Goal: Communication & Community: Share content

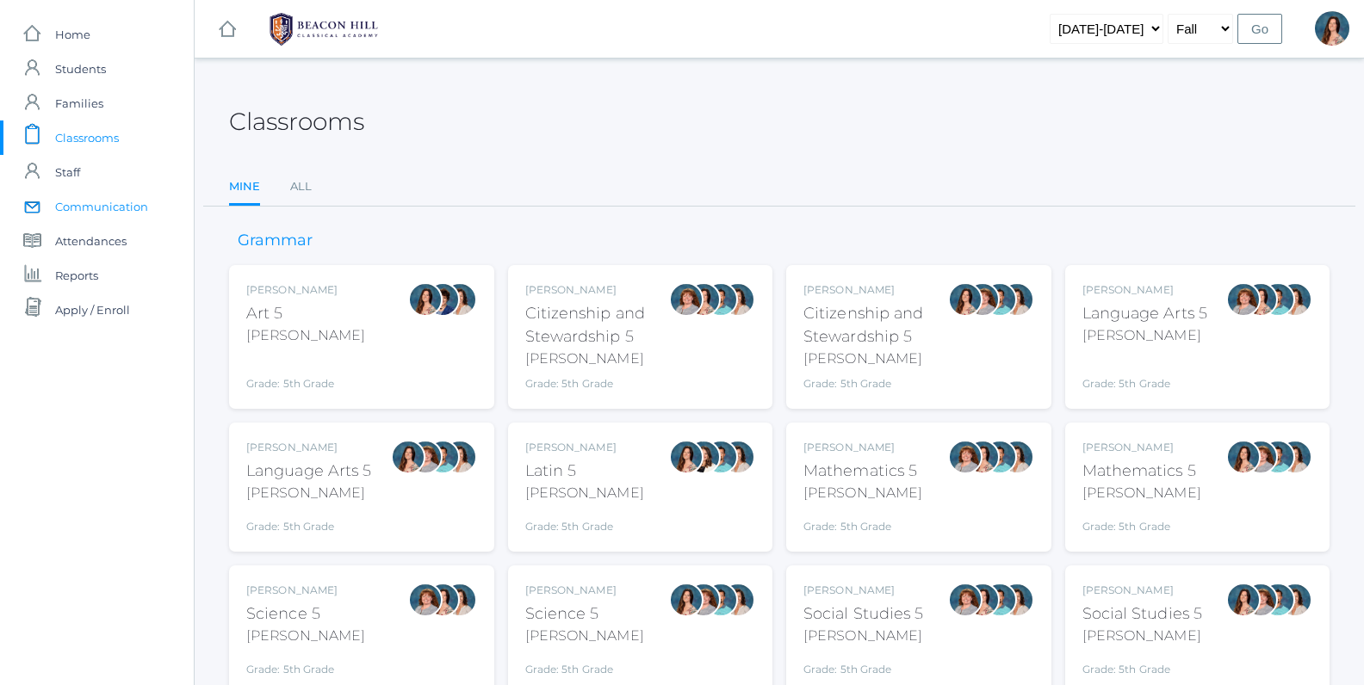
click at [115, 211] on span "Communication" at bounding box center [101, 206] width 93 height 34
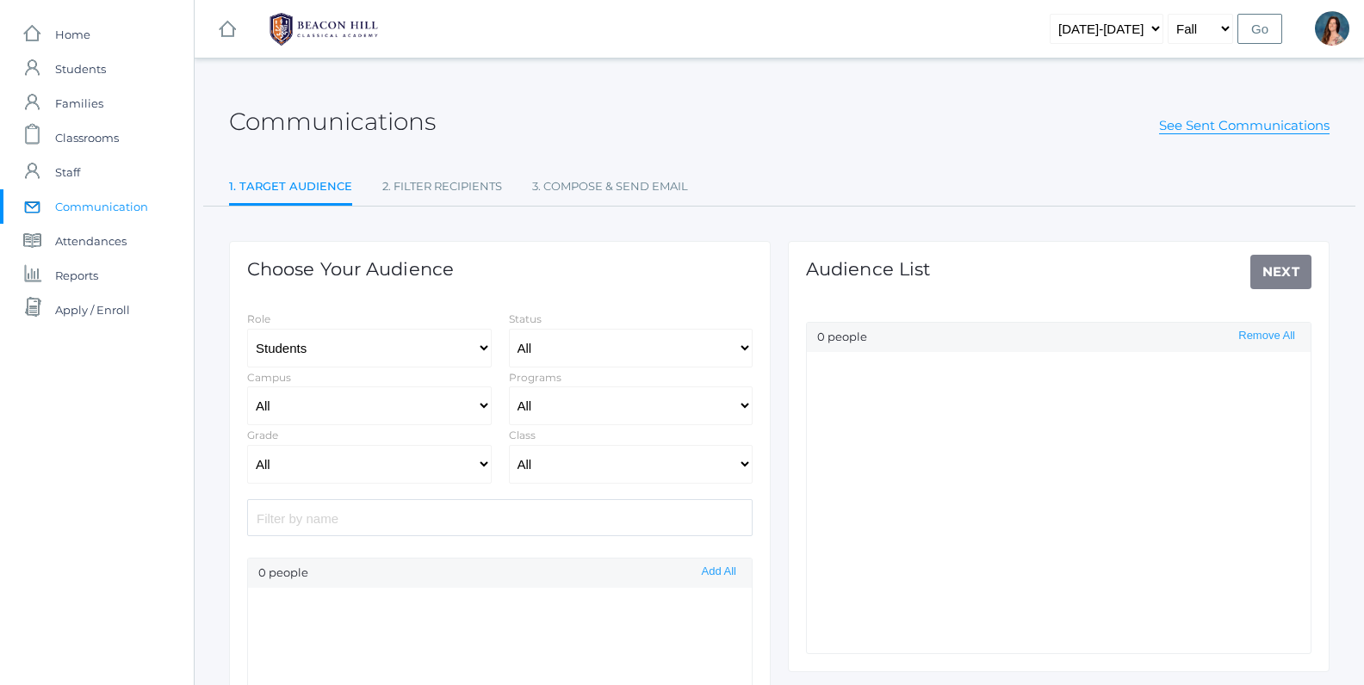
select select "Enrolled"
click at [247, 445] on select "All Grammar - Kindergarten - 1st Grade - 2nd Grade - 3rd Grade - 4th Grade - 5t…" at bounding box center [369, 464] width 245 height 39
select select "5"
click option "- 5th Grade" at bounding box center [0, 0] width 0 height 0
click at [509, 445] on select "All 01LA - First Grade [PERSON_NAME] 01LA - First Grade [PERSON_NAME] 02LA - Se…" at bounding box center [631, 464] width 245 height 39
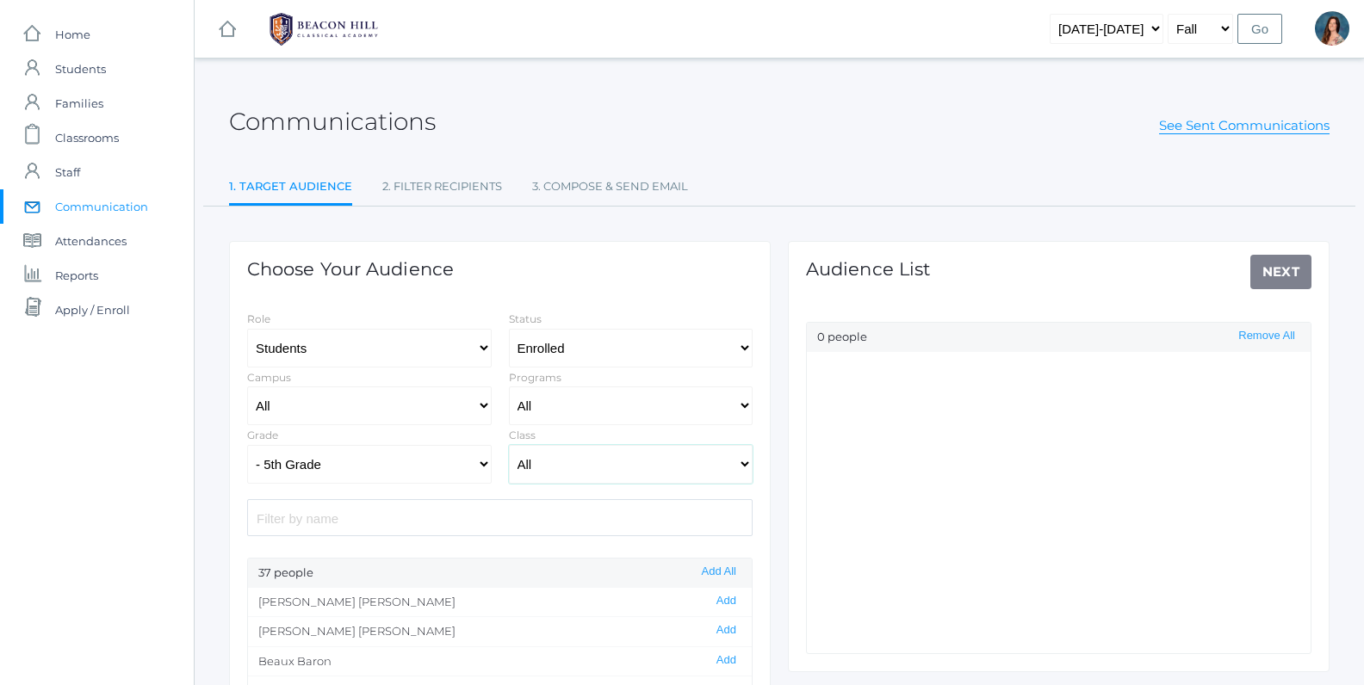
select select "1967"
click option "05LA - Language Arts 5 [PERSON_NAME]" at bounding box center [0, 0] width 0 height 0
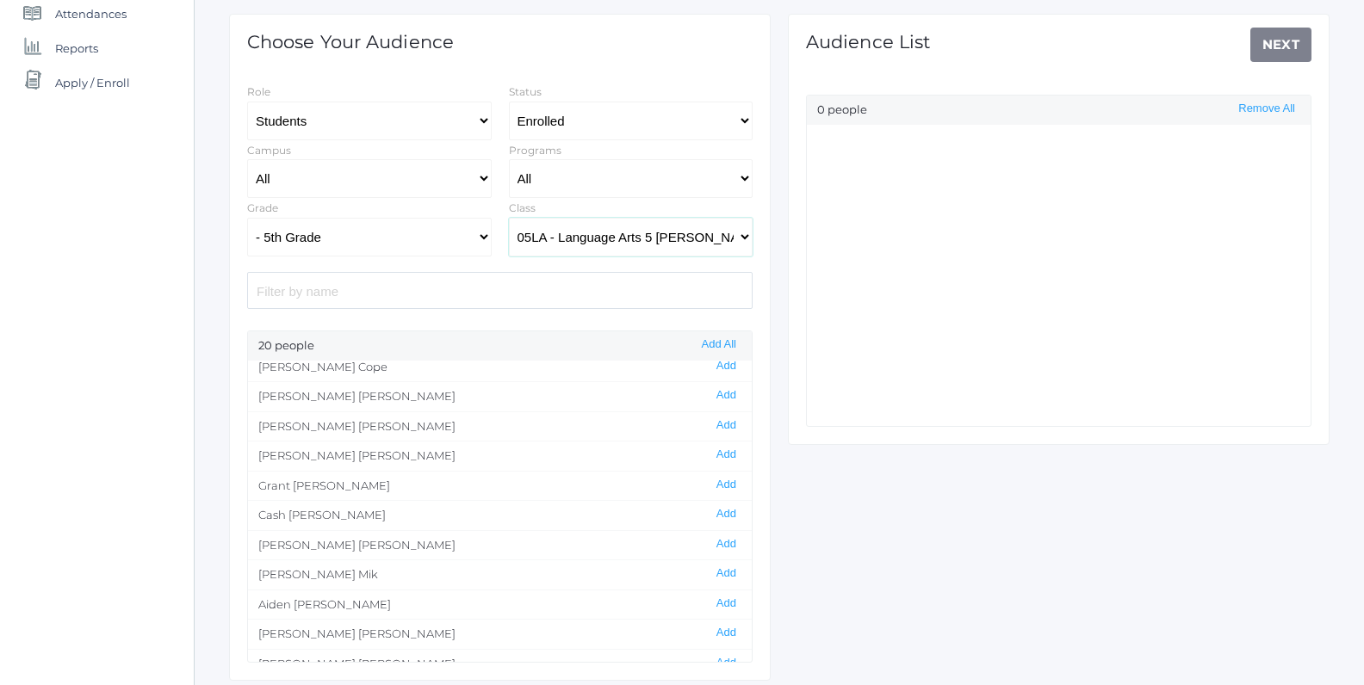
scroll to position [68, 0]
click at [728, 422] on button "Add" at bounding box center [726, 425] width 30 height 15
click at [1272, 39] on link "Next" at bounding box center [1281, 45] width 62 height 34
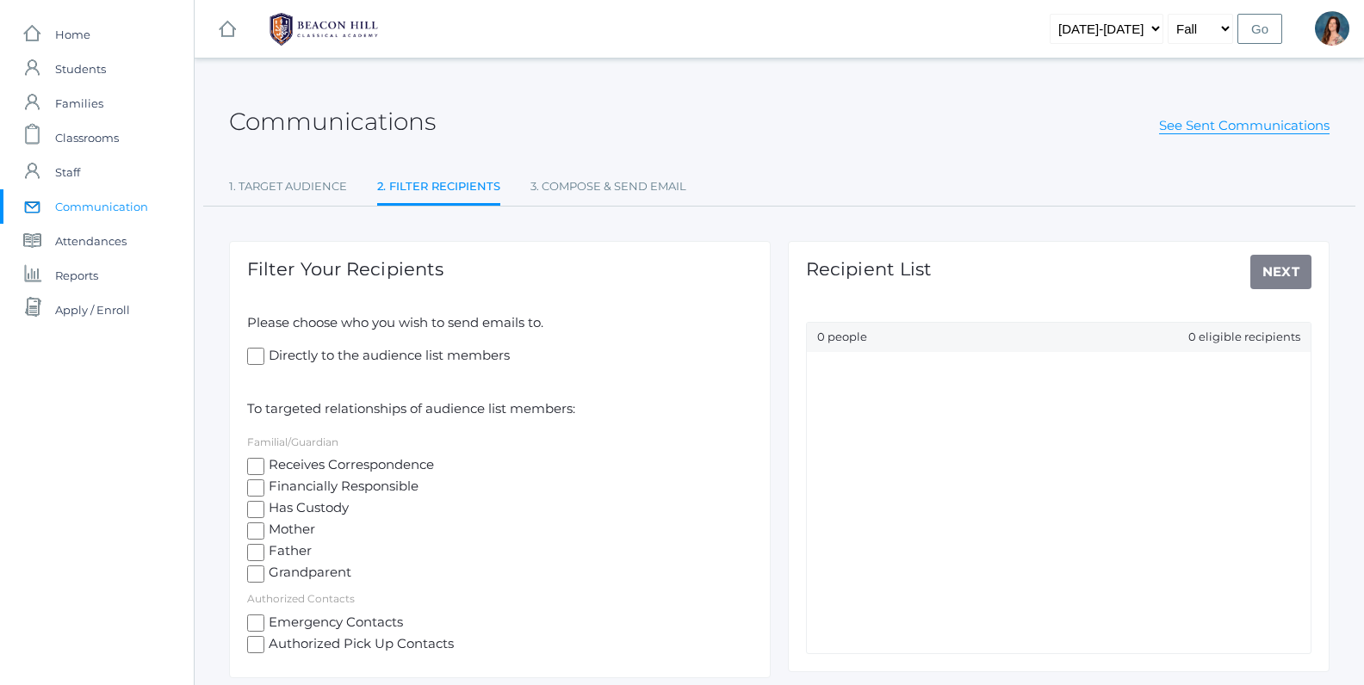
click at [252, 465] on input "Receives Correspondence" at bounding box center [255, 466] width 17 height 17
checkbox input "true"
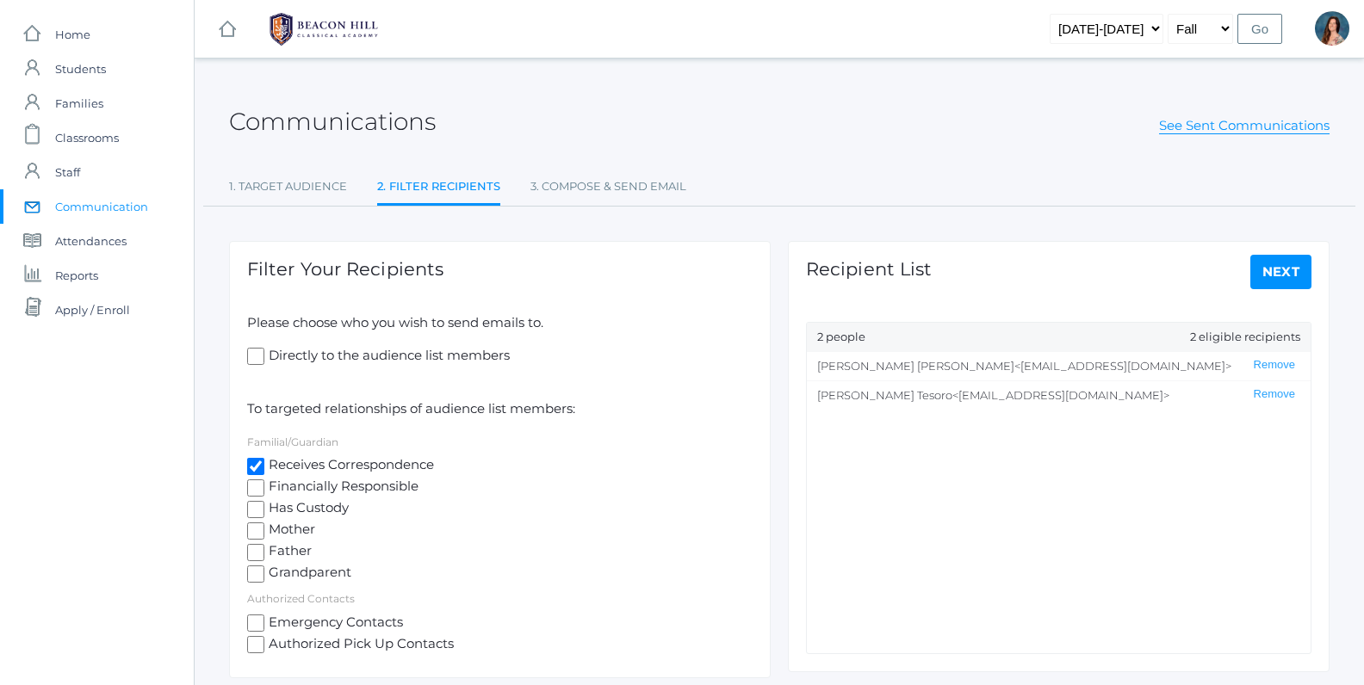
click at [1272, 276] on link "Next" at bounding box center [1281, 272] width 62 height 34
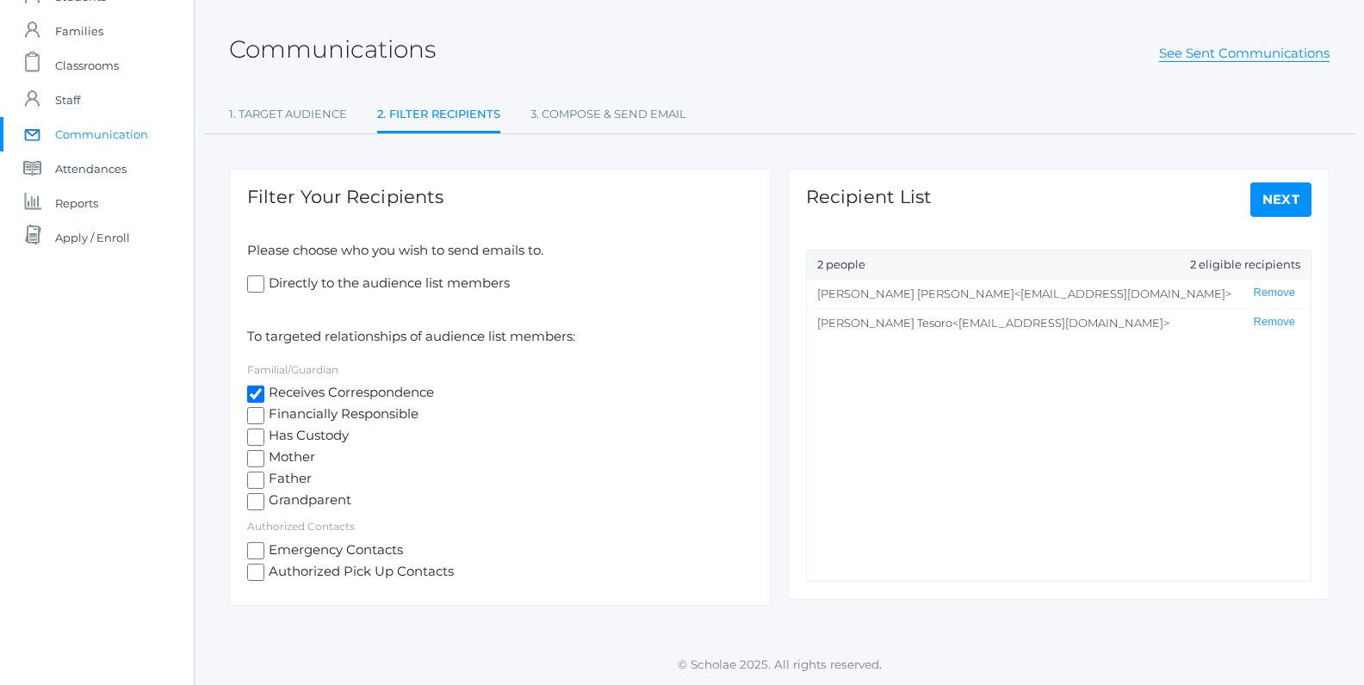
select select "Enrolled"
select select "5"
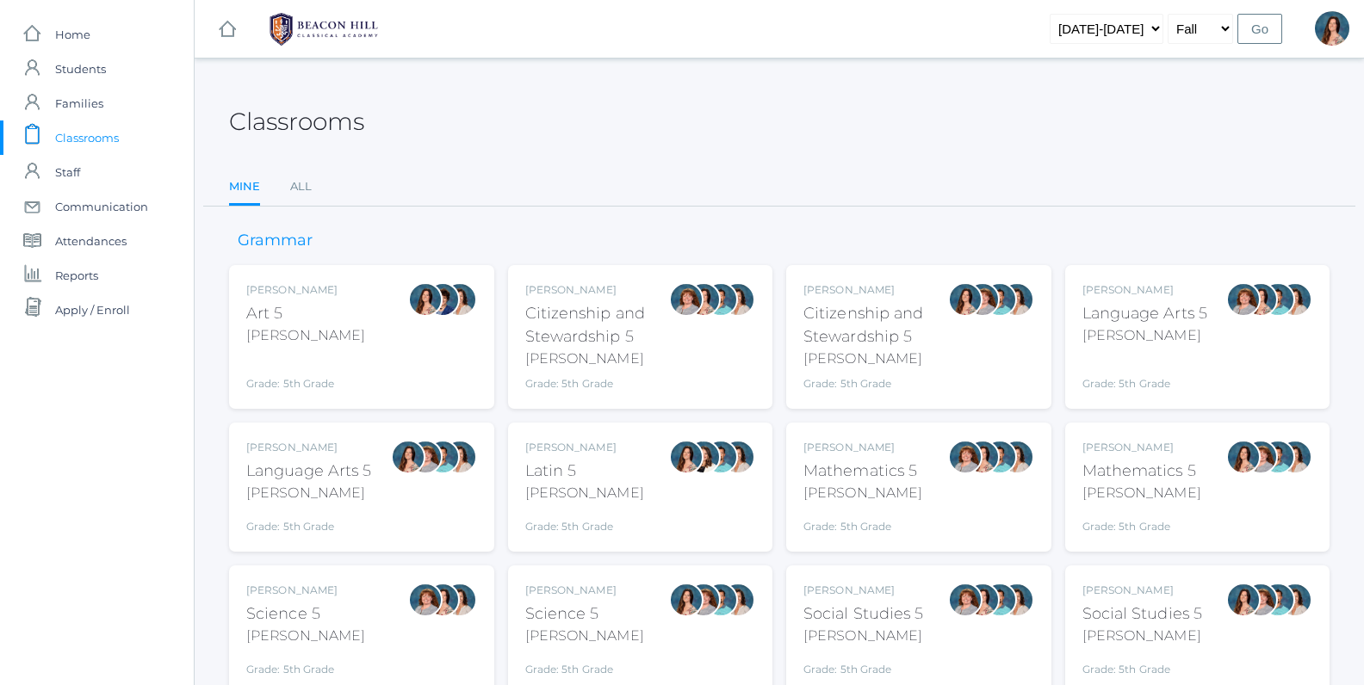
click at [355, 452] on div "[PERSON_NAME]" at bounding box center [309, 447] width 126 height 15
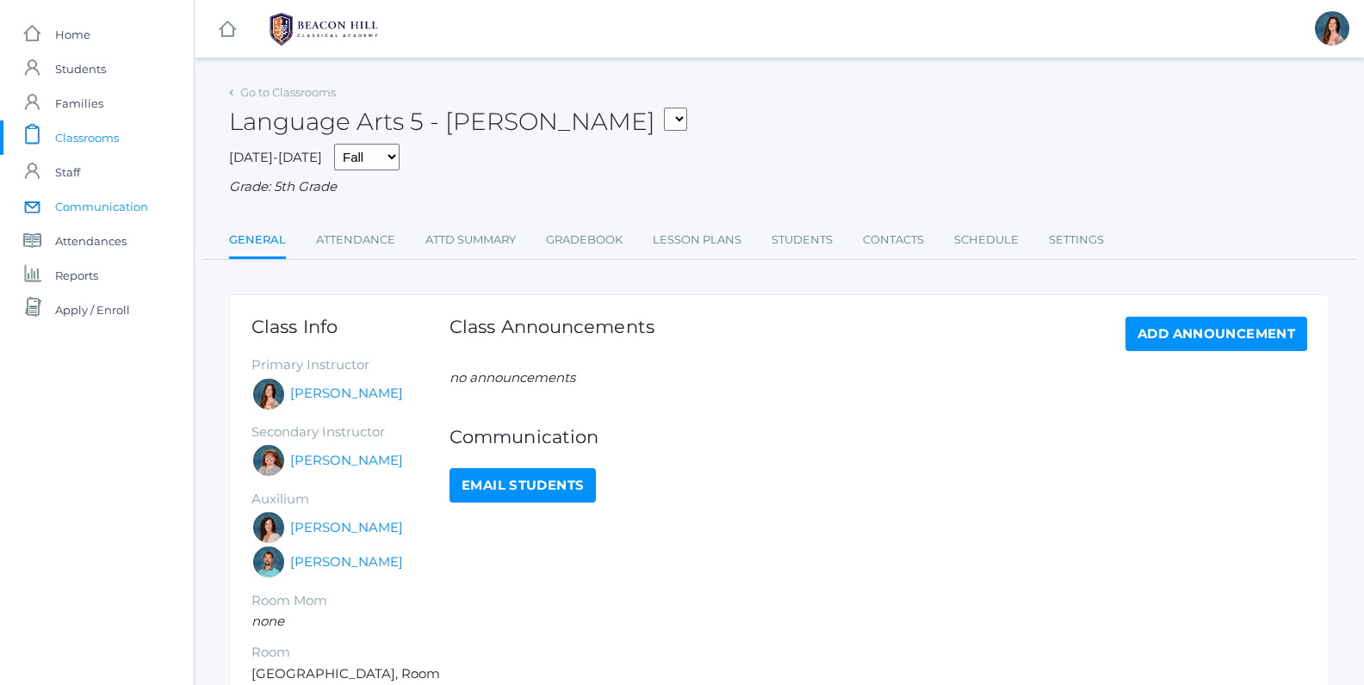
click at [98, 211] on span "Communication" at bounding box center [101, 206] width 93 height 34
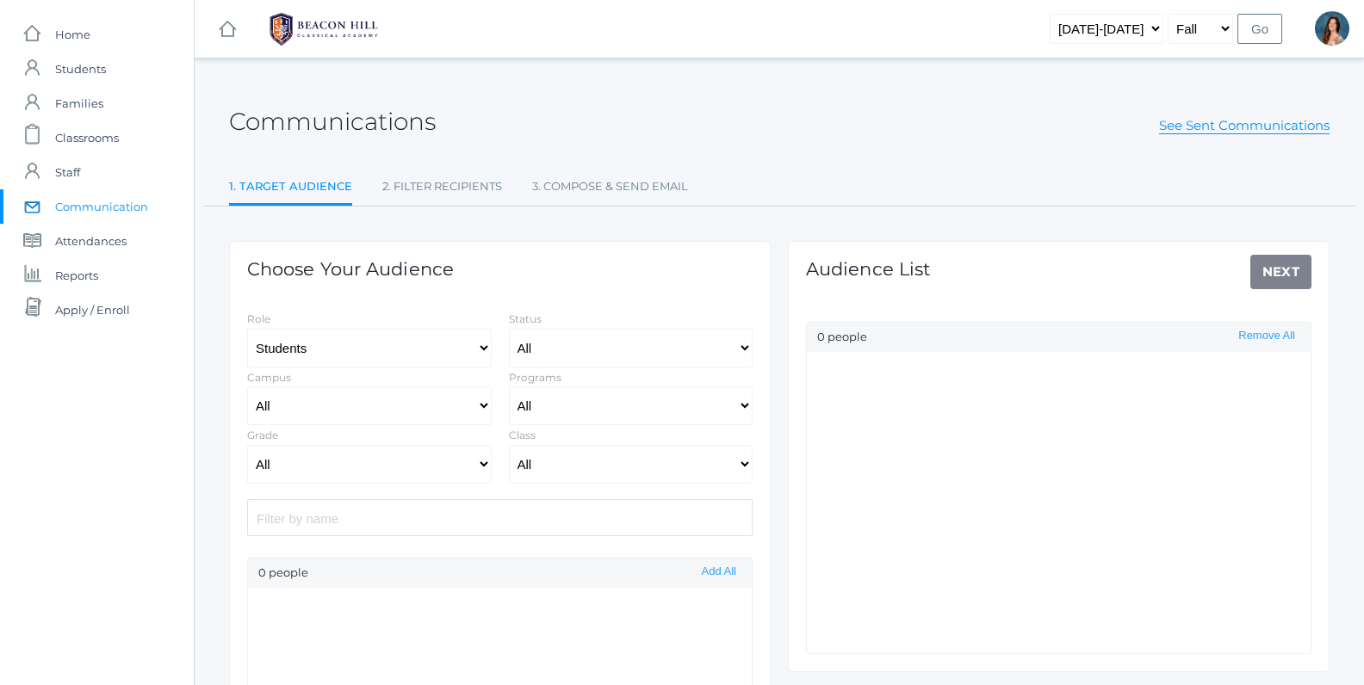
select select "Enrolled"
click at [247, 445] on select "All Grammar - Kindergarten - 1st Grade - 2nd Grade - 3rd Grade - 4th Grade - 5t…" at bounding box center [369, 464] width 245 height 39
select select "5"
click option "- 5th Grade" at bounding box center [0, 0] width 0 height 0
click at [509, 445] on select "All 01LA - First Grade [PERSON_NAME] 01LA - First Grade [PERSON_NAME] 02LA - Se…" at bounding box center [631, 464] width 245 height 39
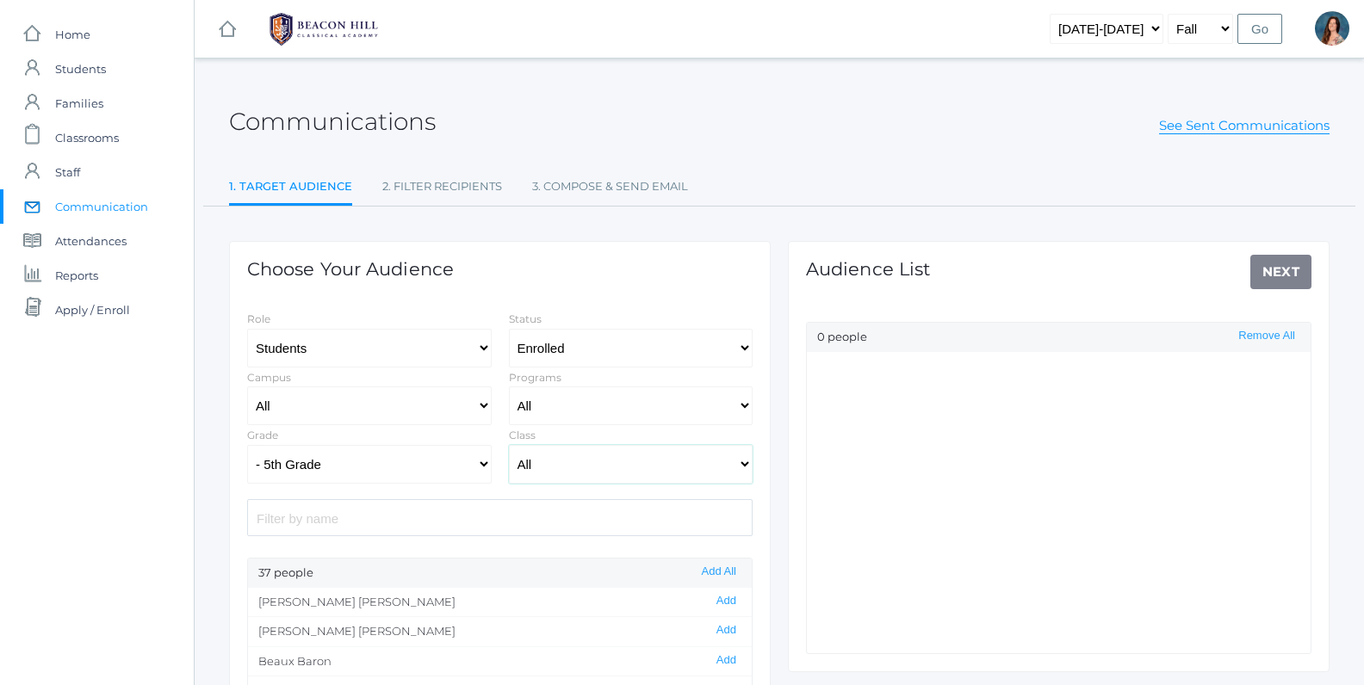
select select "1967"
click option "05LA - Language Arts 5 [PERSON_NAME]" at bounding box center [0, 0] width 0 height 0
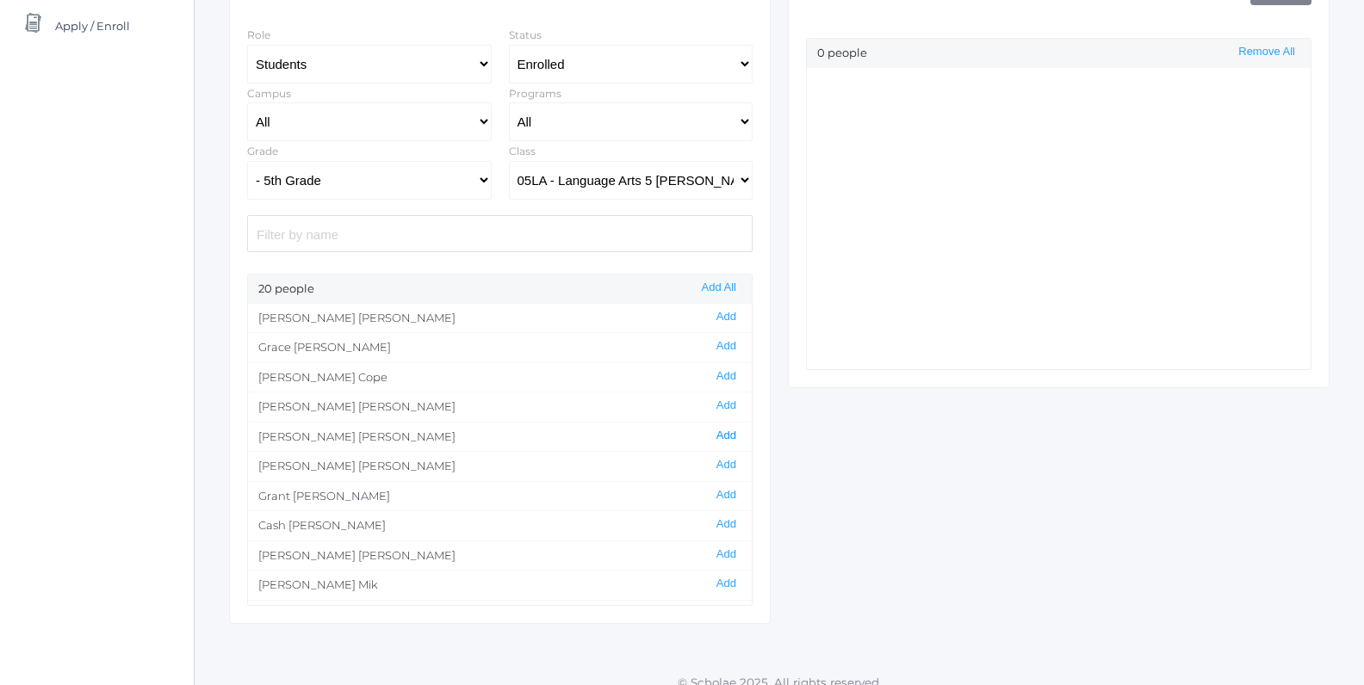
click at [722, 434] on button "Add" at bounding box center [726, 436] width 30 height 15
click at [732, 433] on button "Add" at bounding box center [726, 436] width 30 height 15
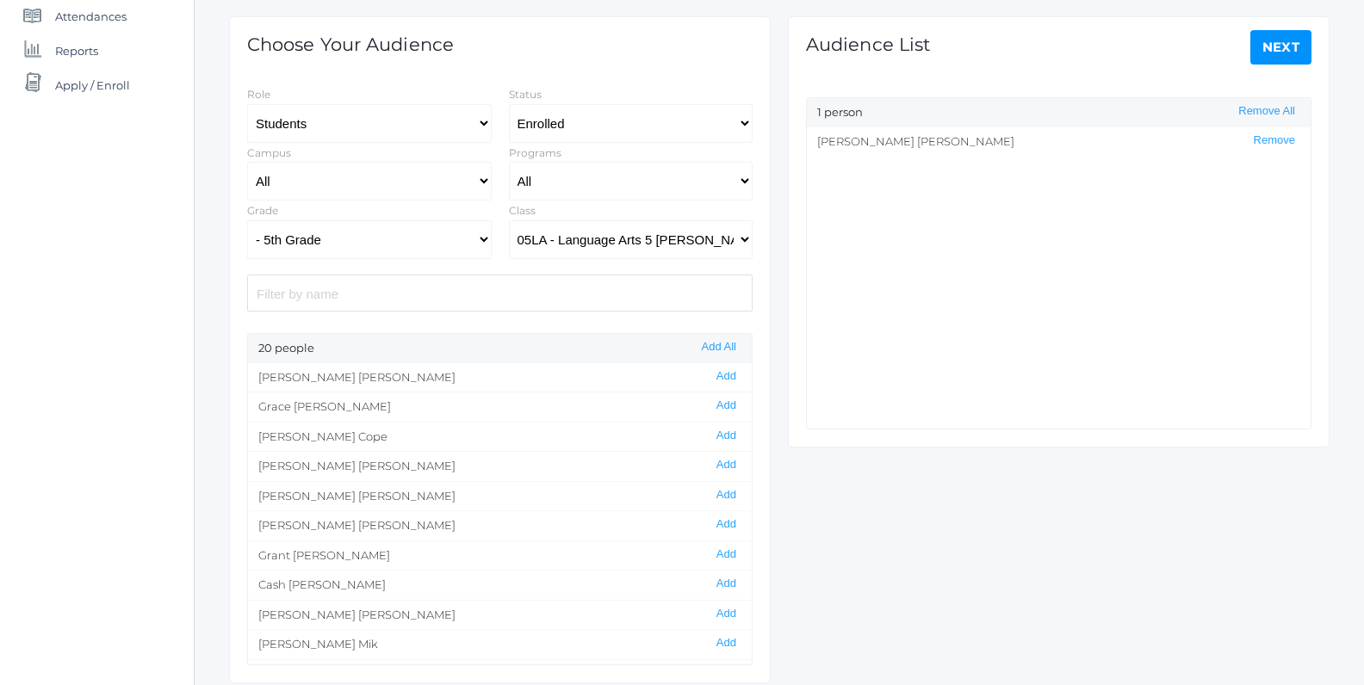
scroll to position [42, 0]
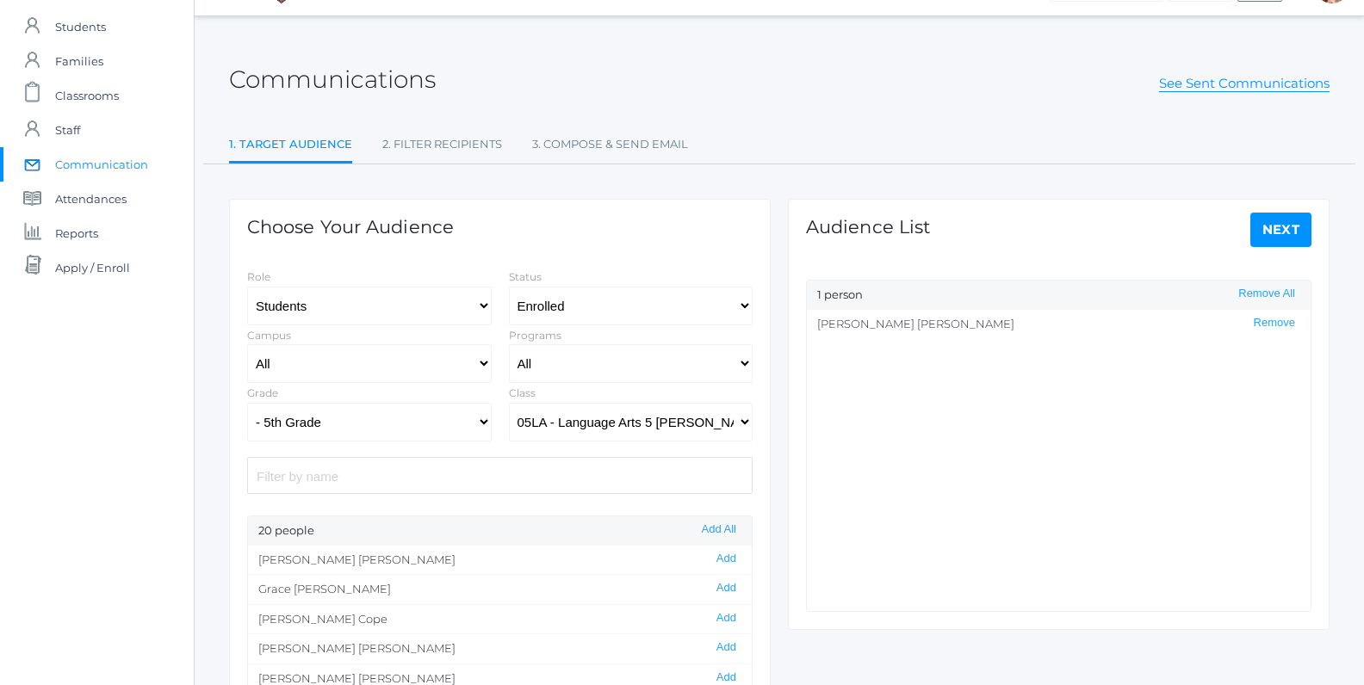
click at [1267, 237] on link "Next" at bounding box center [1281, 230] width 62 height 34
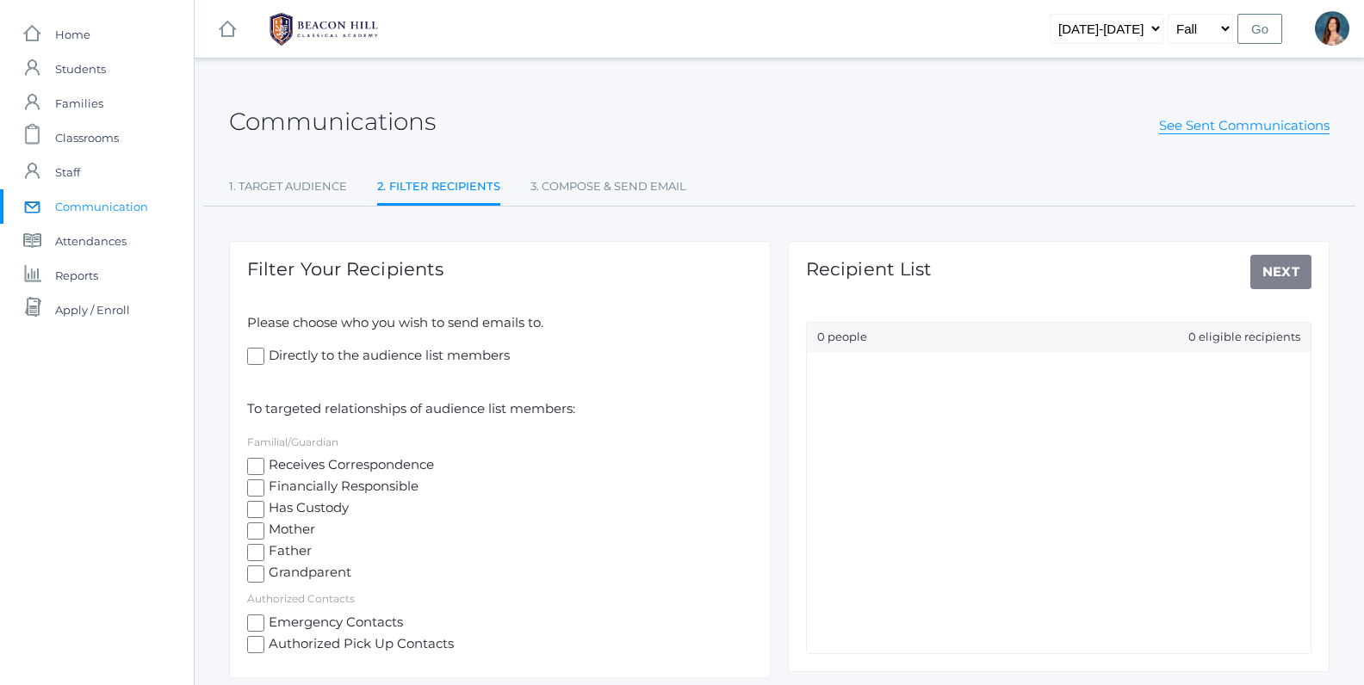
click at [249, 462] on input "Receives Correspondence" at bounding box center [255, 466] width 17 height 17
checkbox input "true"
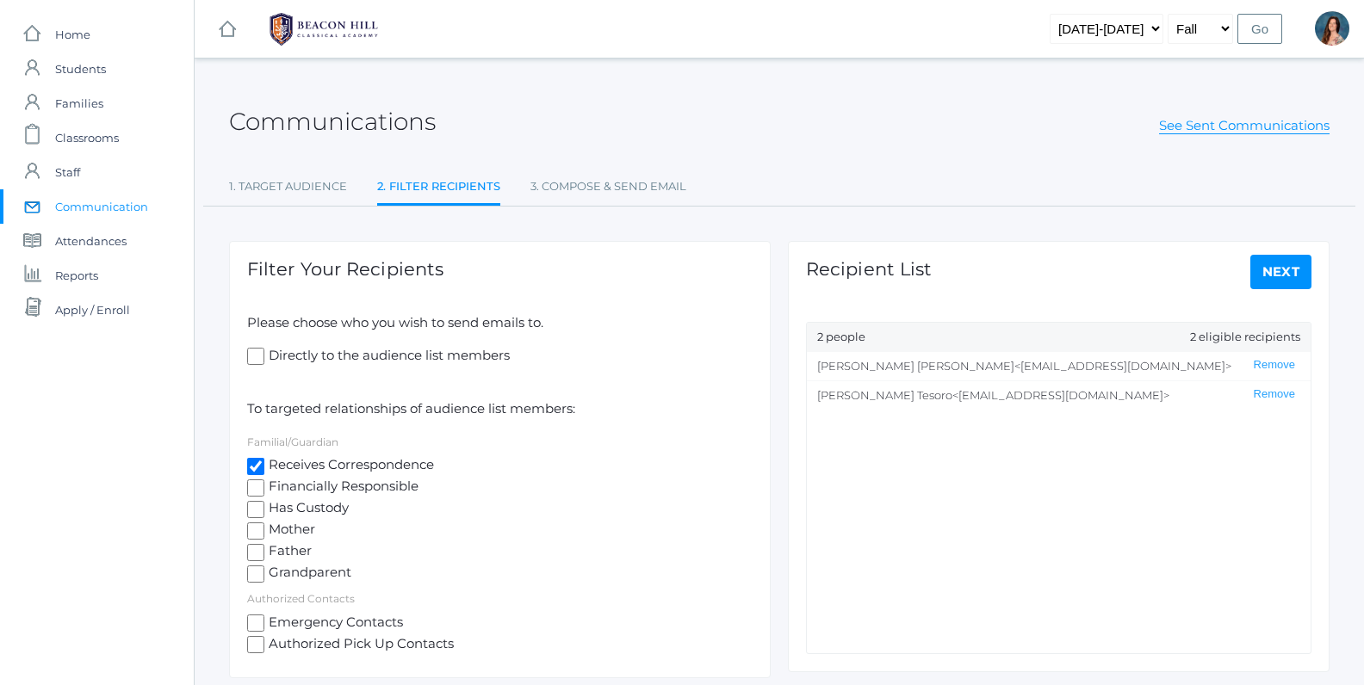
click at [1280, 276] on link "Next" at bounding box center [1281, 272] width 62 height 34
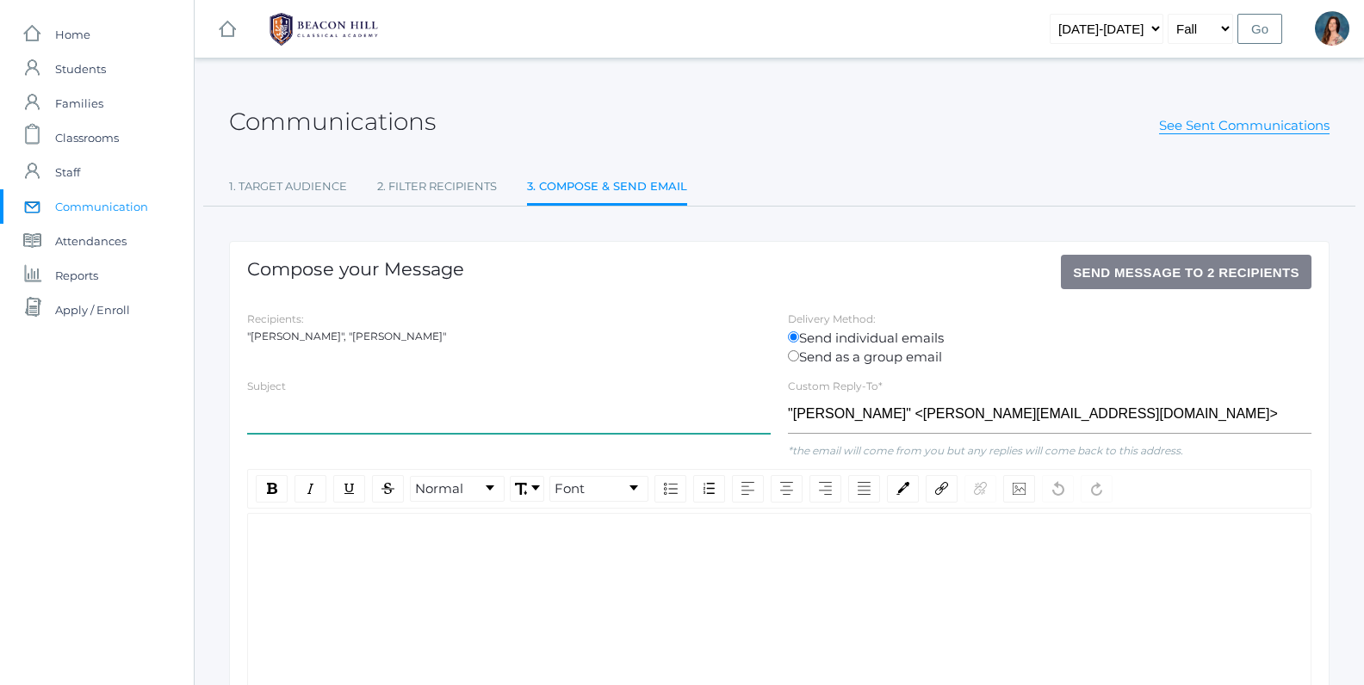
click at [266, 410] on input "text" at bounding box center [508, 414] width 523 height 39
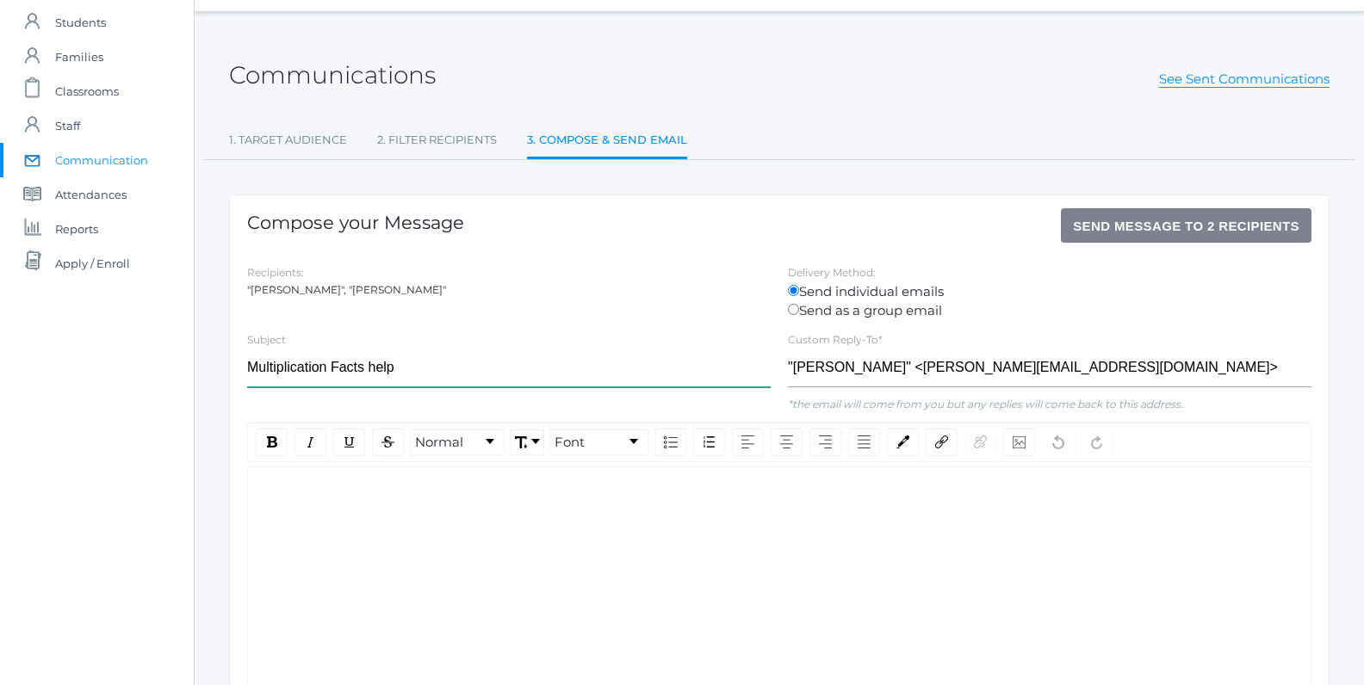
scroll to position [156, 0]
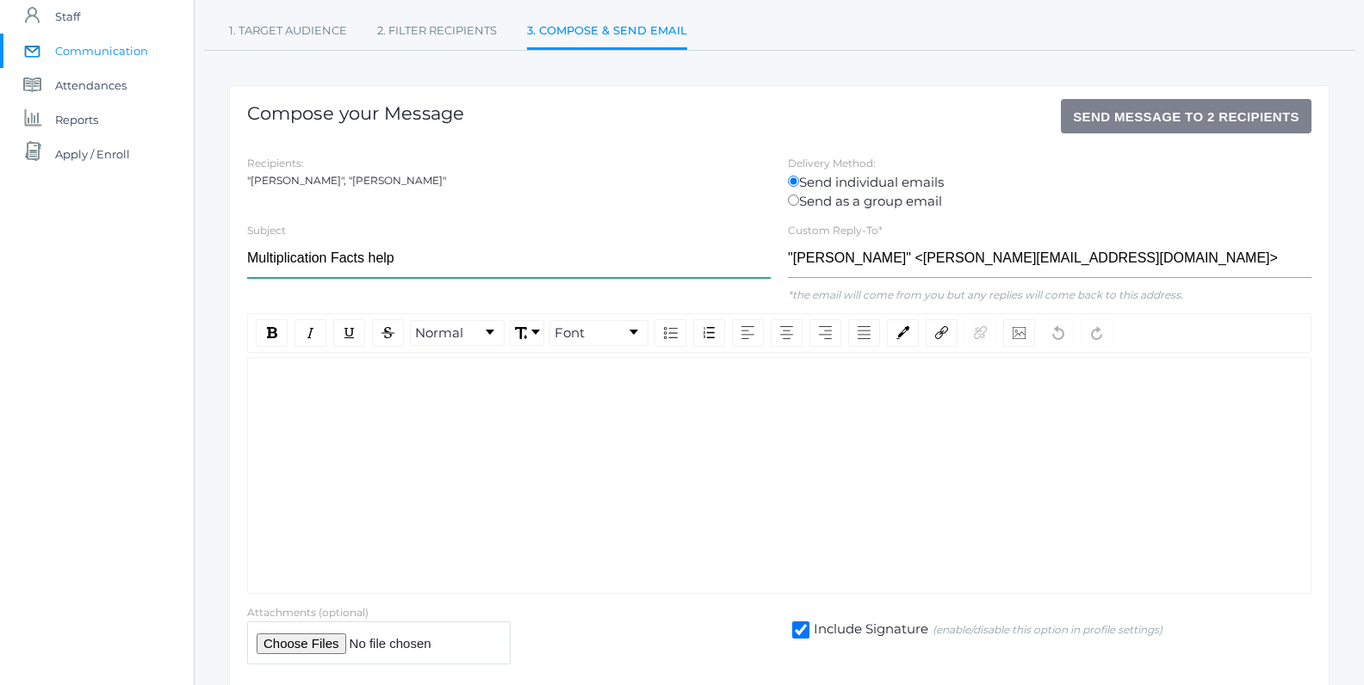
type input "Multiplication Facts help"
click at [276, 387] on div "rdw-editor" at bounding box center [780, 385] width 1036 height 20
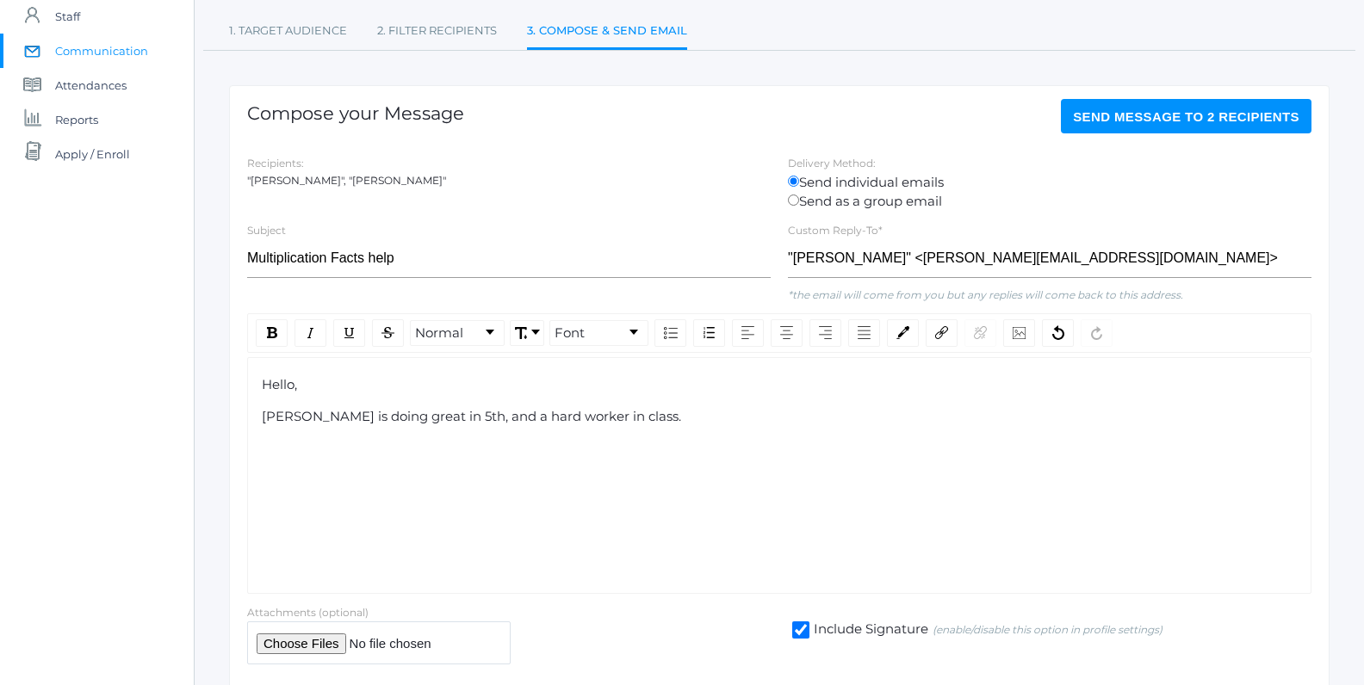
click at [356, 415] on span "[PERSON_NAME] is doing great in 5th, and a hard worker in class." at bounding box center [471, 416] width 419 height 16
click at [660, 424] on div "Hello, [PERSON_NAME] is adjusting well in 5th, and a hard worker in class." at bounding box center [780, 417] width 1036 height 84
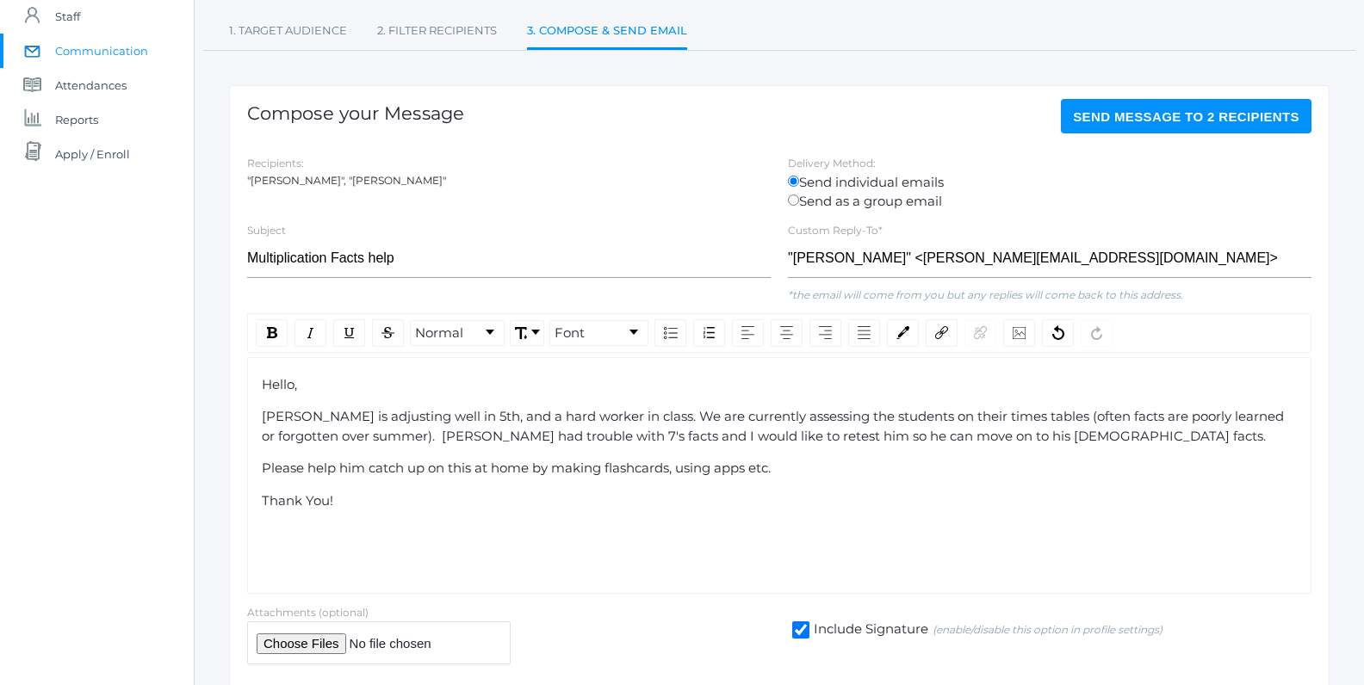
click at [1105, 121] on span "Send Message to 2 recipients" at bounding box center [1186, 116] width 226 height 15
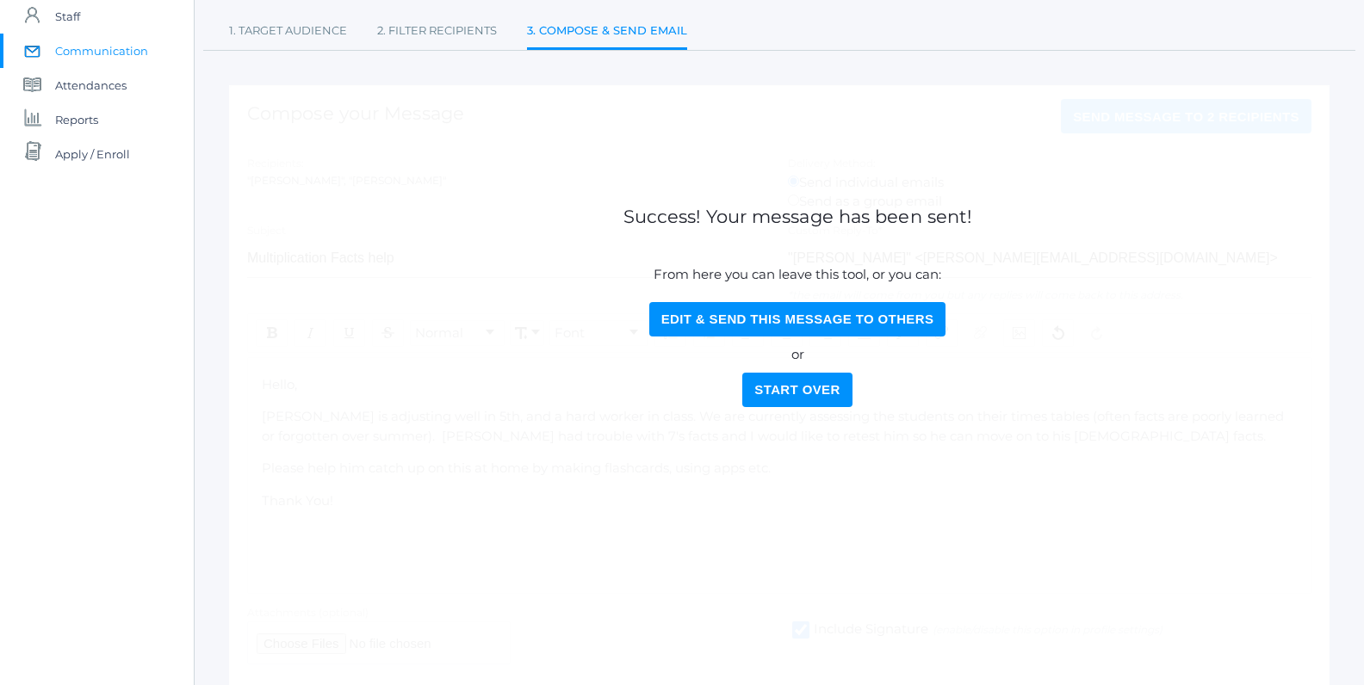
click at [693, 310] on button "Edit & Send this Message to Others" at bounding box center [797, 319] width 297 height 34
select select "Enrolled"
select select "5"
